Goal: Task Accomplishment & Management: Use online tool/utility

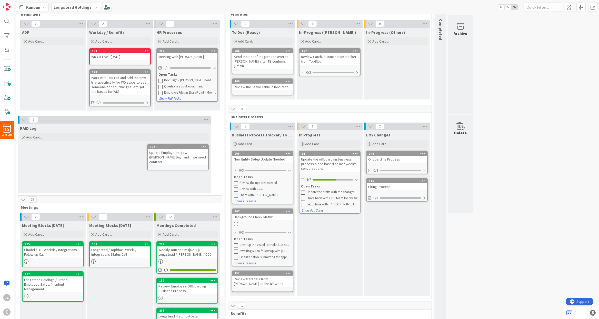
scroll to position [154, 0]
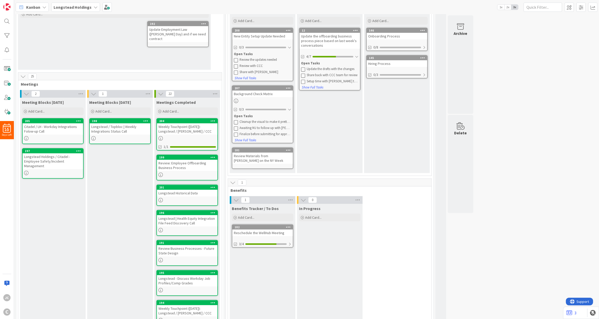
click at [159, 91] on icon at bounding box center [161, 94] width 6 height 6
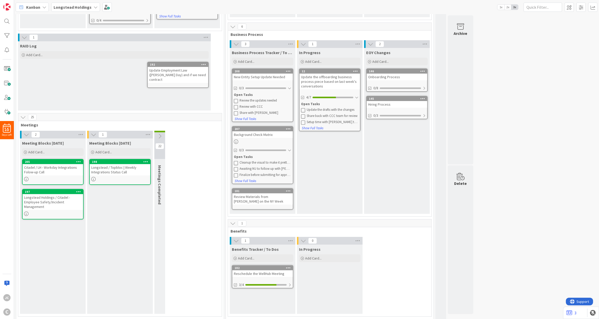
click at [371, 171] on div "EOY Changes Add Card... 146 Onboarding Process 0/8 145 Hiring Process 0/3" at bounding box center [397, 131] width 66 height 166
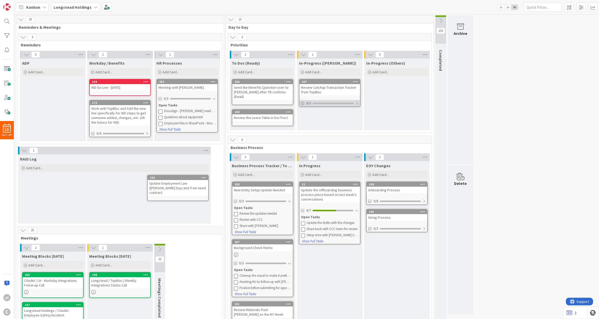
click at [356, 104] on div at bounding box center [357, 103] width 3 height 4
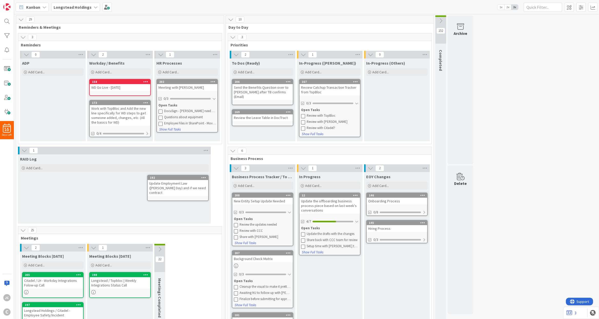
click at [303, 115] on icon at bounding box center [303, 116] width 4 height 4
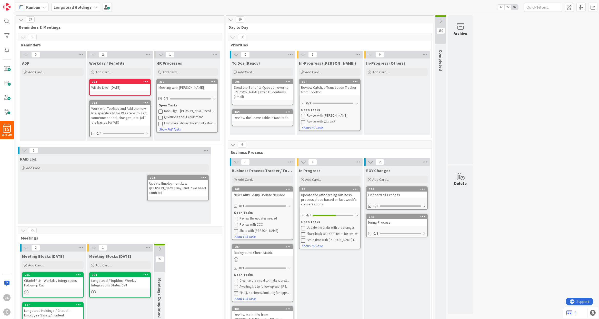
click at [273, 127] on div "To Dos (Ready) Add Card... 206 Send the Benefits Question over to [PERSON_NAME]…" at bounding box center [263, 97] width 66 height 77
click at [329, 91] on div "Review Catchup Transaction Tracker from TopBloc" at bounding box center [330, 89] width 61 height 11
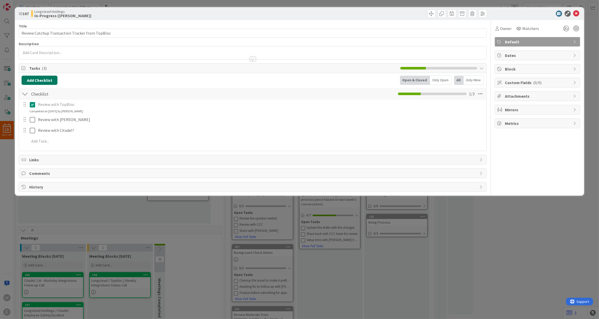
click at [47, 83] on button "Add Checklist" at bounding box center [40, 80] width 36 height 9
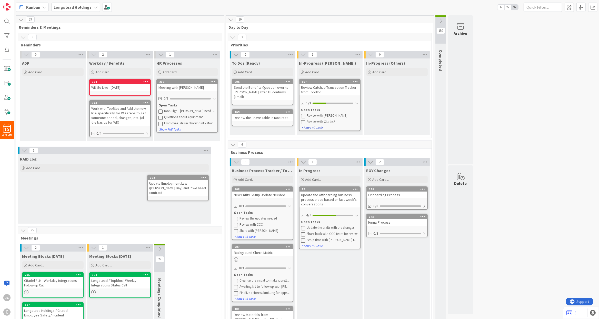
click at [322, 129] on button "Show Full Tasks" at bounding box center [313, 128] width 22 height 6
click at [303, 127] on button "Hide Full Tasks" at bounding box center [312, 128] width 21 height 6
click at [331, 83] on div "167" at bounding box center [331, 82] width 58 height 4
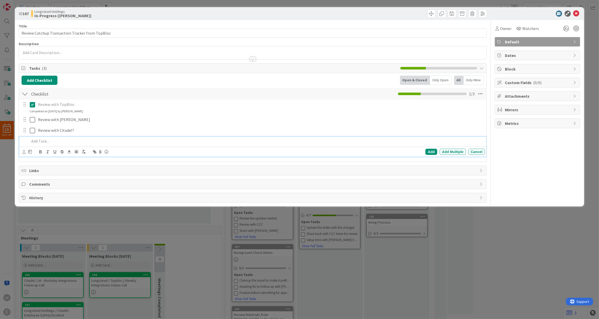
click at [69, 144] on p at bounding box center [256, 141] width 453 height 6
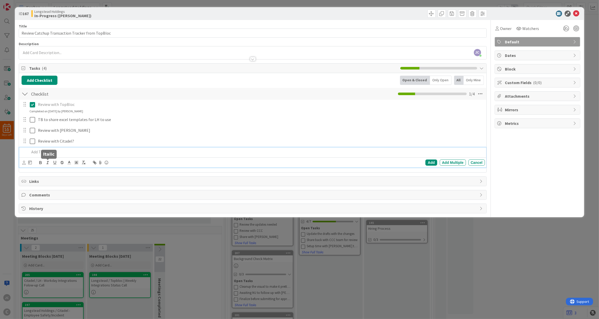
click at [175, 236] on div "ID 167 Longstead Holdings In-Progress ([PERSON_NAME]) Title 47 / 128 Review Cat…" at bounding box center [299, 159] width 599 height 319
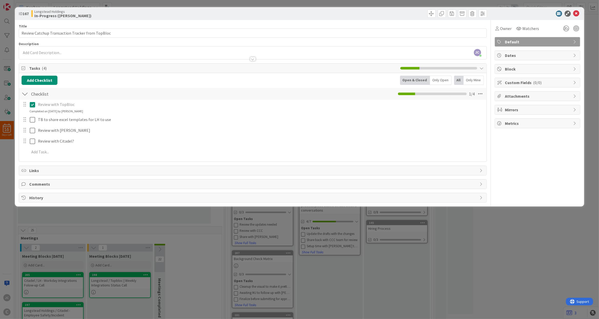
click at [161, 234] on div "ID 167 Longstead Holdings In-Progress ([PERSON_NAME]) Title 47 / 128 Review Cat…" at bounding box center [299, 159] width 599 height 319
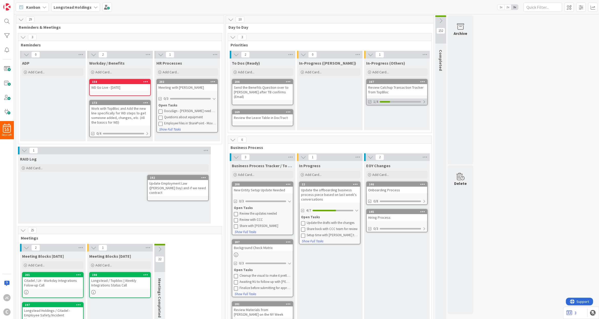
click at [423, 103] on div "1/4" at bounding box center [397, 102] width 61 height 6
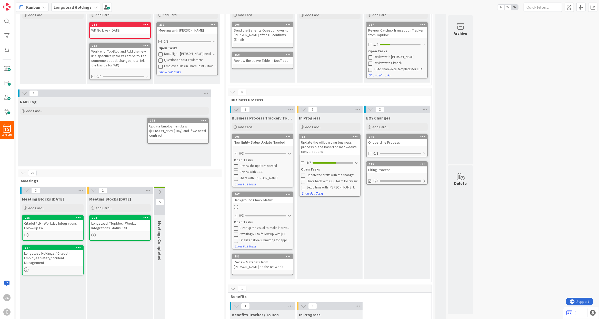
scroll to position [62, 0]
